Goal: Transaction & Acquisition: Purchase product/service

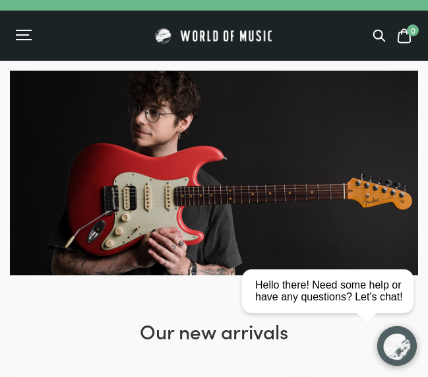
click at [377, 37] on icon at bounding box center [379, 35] width 13 height 13
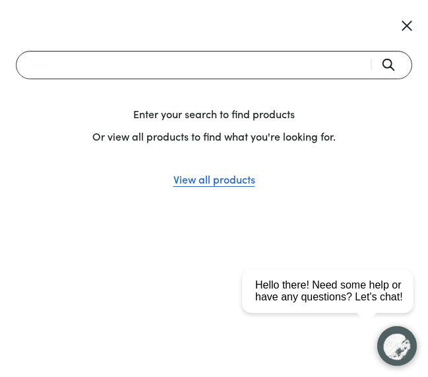
click at [140, 68] on input "Search" at bounding box center [214, 65] width 397 height 28
paste input "Roland FP-30X"
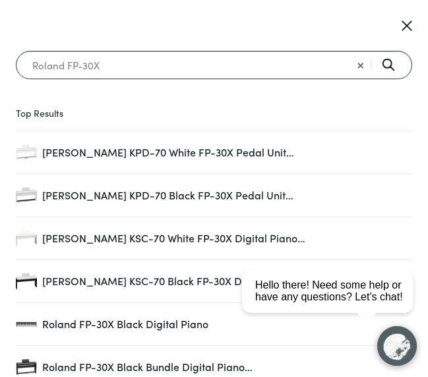
type input "Roland FP-30X"
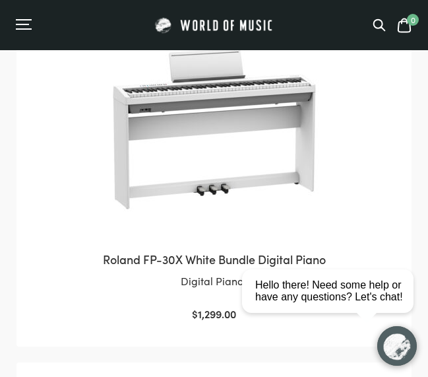
scroll to position [2329, 0]
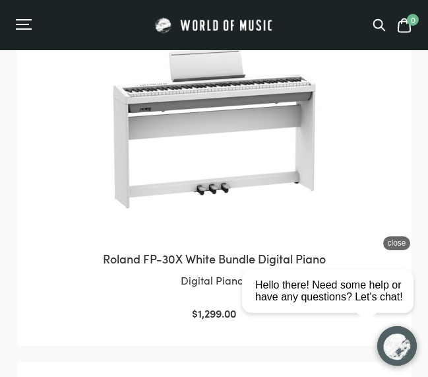
click at [402, 241] on div "close" at bounding box center [396, 243] width 27 height 14
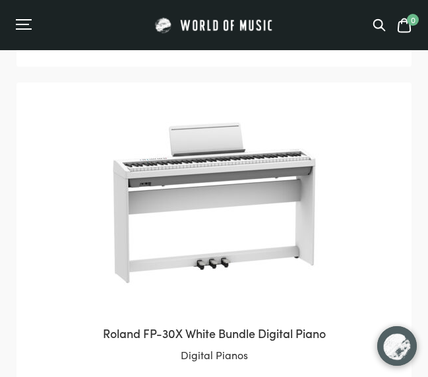
scroll to position [2254, 0]
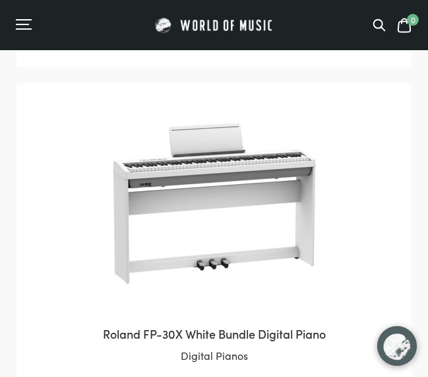
click at [230, 203] on img at bounding box center [215, 203] width 214 height 214
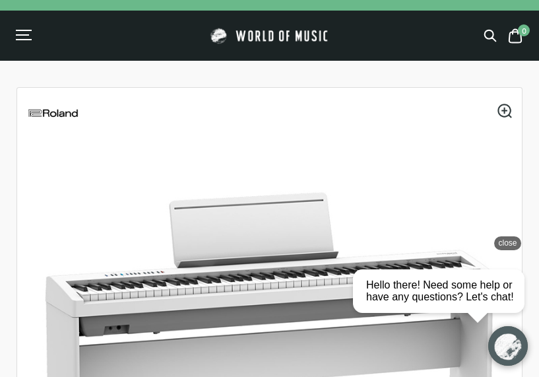
click at [428, 243] on div "close" at bounding box center [507, 243] width 27 height 14
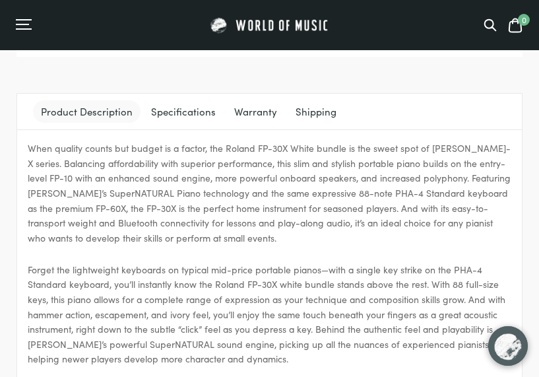
scroll to position [1152, 0]
click at [181, 112] on link "Specifications" at bounding box center [183, 112] width 80 height 22
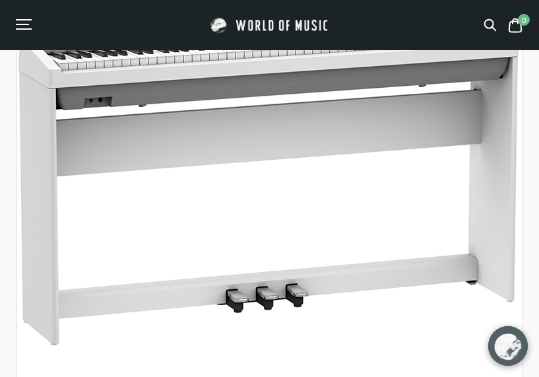
scroll to position [0, 0]
